Goal: Information Seeking & Learning: Learn about a topic

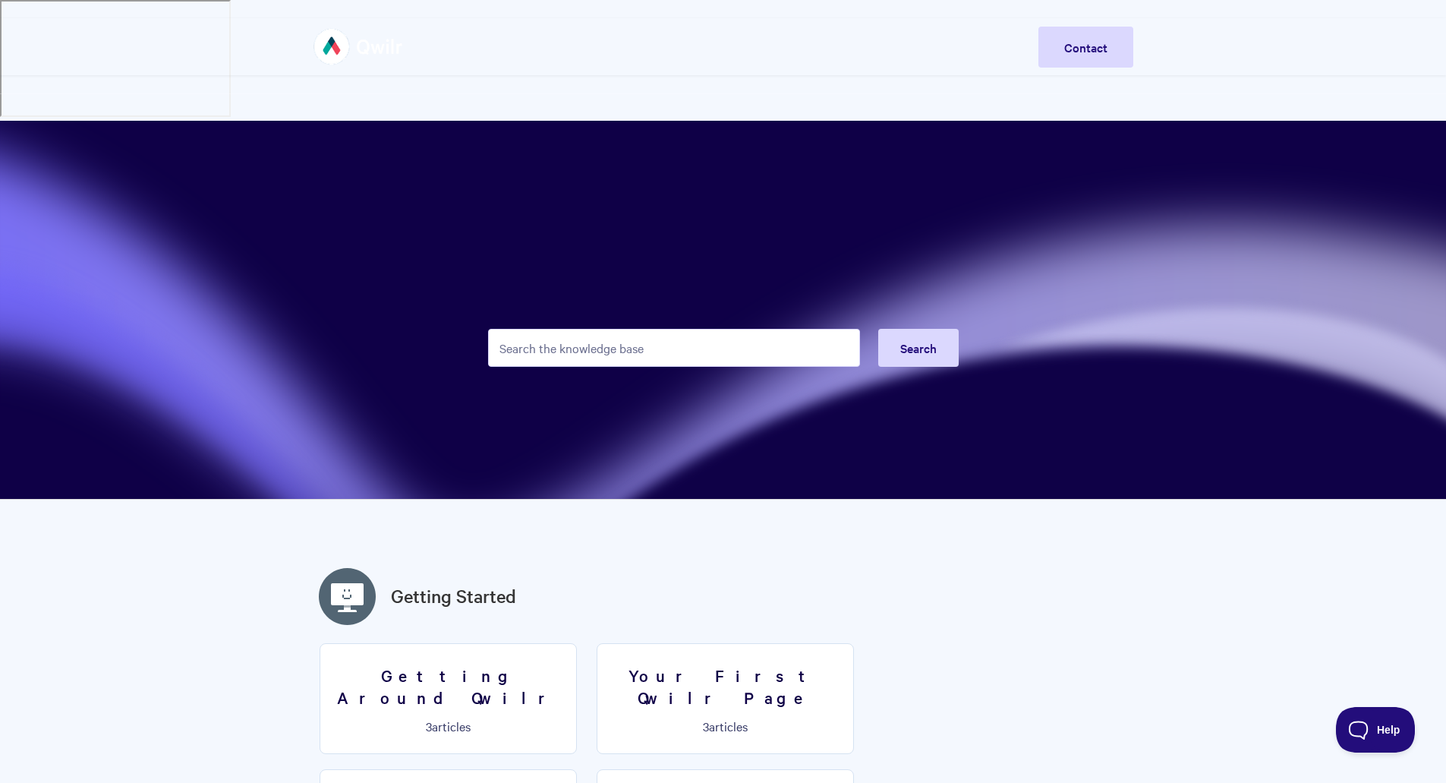
click at [355, 40] on img at bounding box center [358, 46] width 90 height 57
click at [573, 329] on input "Search the knowledge base" at bounding box center [674, 348] width 372 height 38
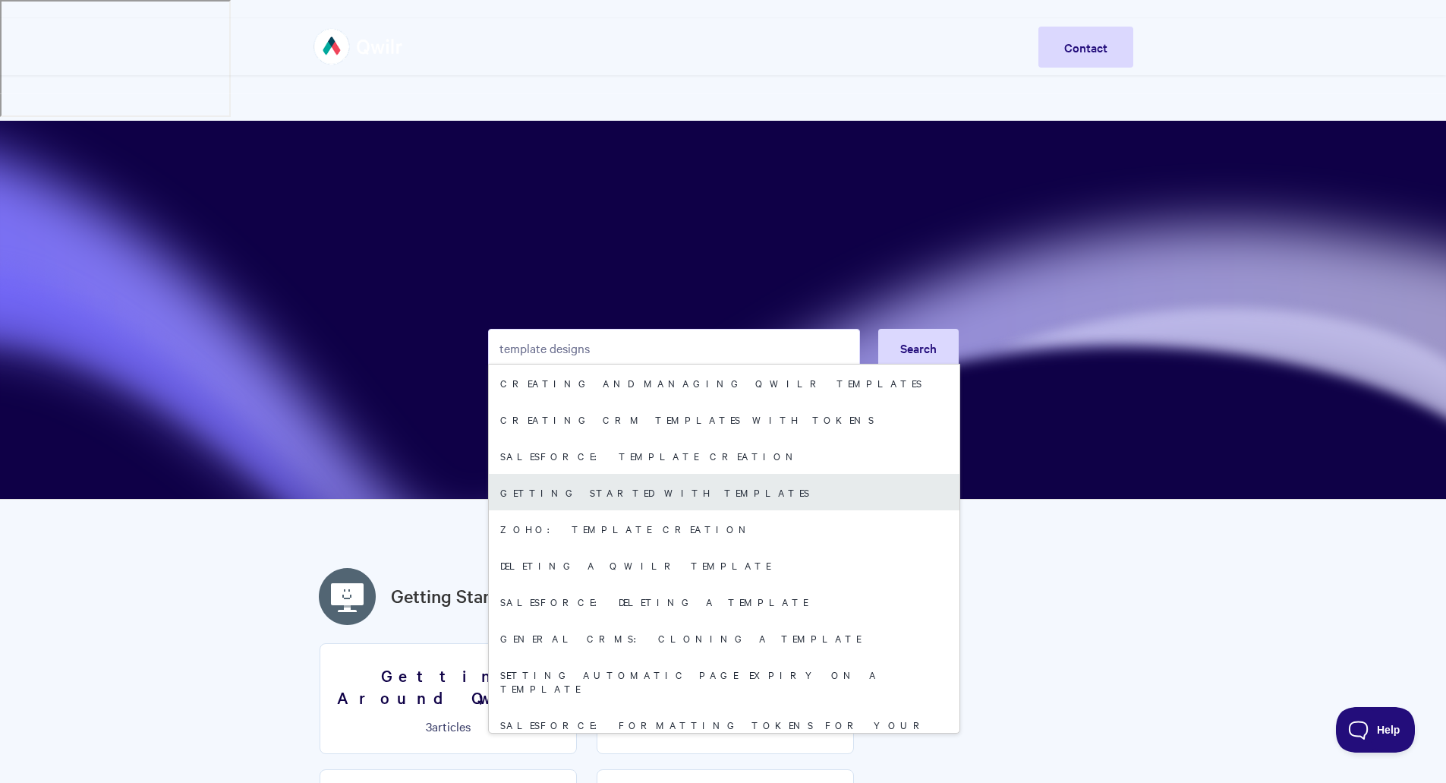
type input "template designs"
click at [615, 474] on link "Getting started with Templates" at bounding box center [724, 492] width 471 height 36
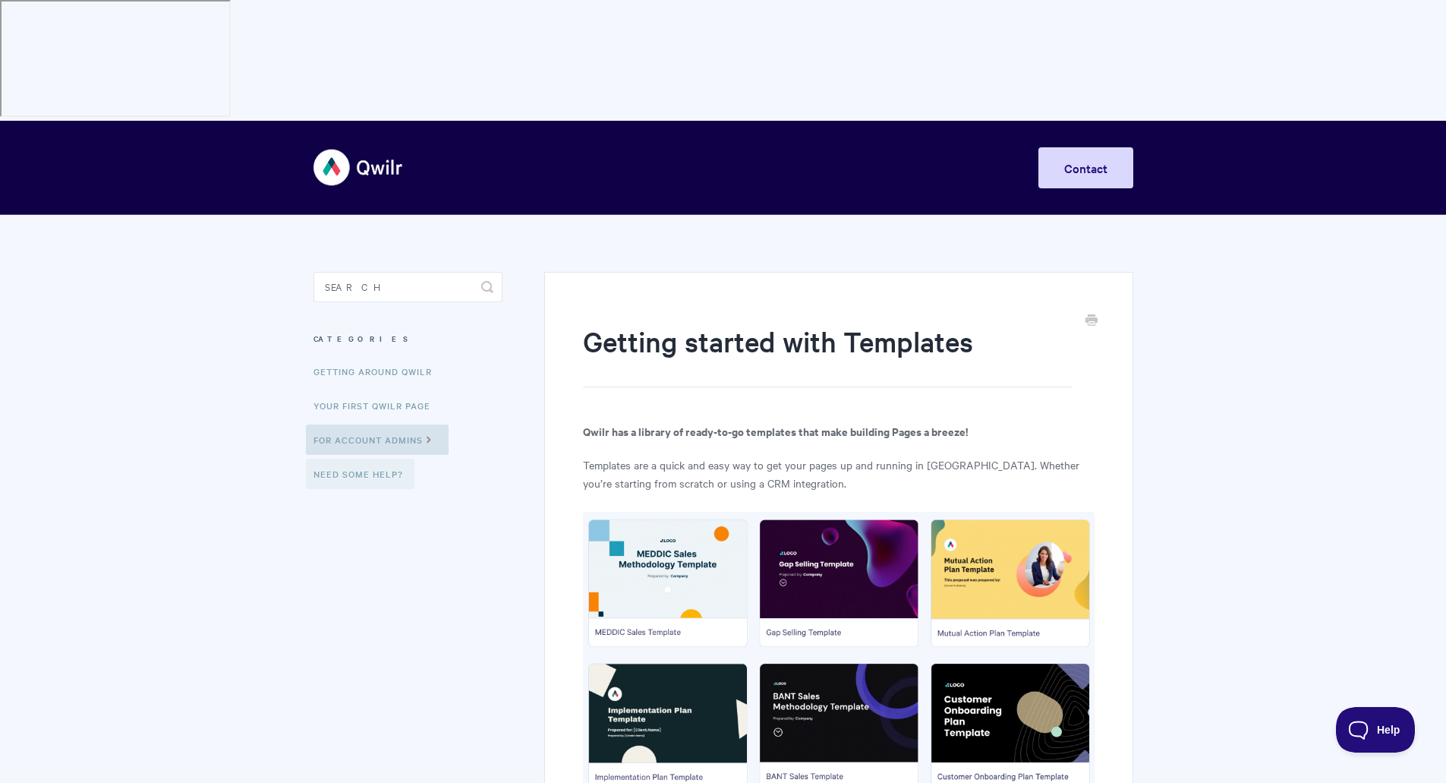
click at [343, 458] on link "Need Some Help?" at bounding box center [360, 473] width 109 height 30
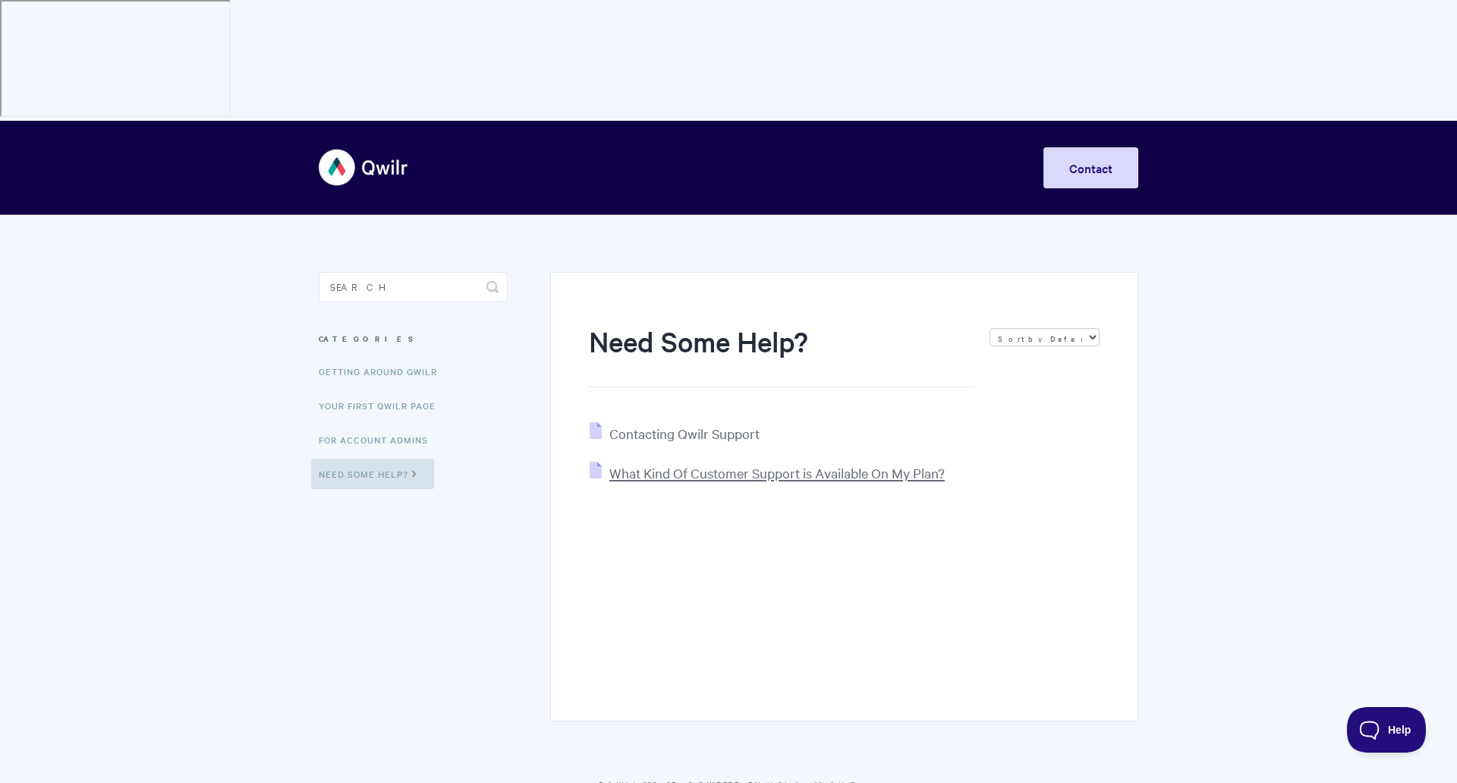
click at [694, 464] on span "What Kind Of Customer Support is Available On My Plan?" at bounding box center [776, 472] width 335 height 17
